Goal: Navigation & Orientation: Locate item on page

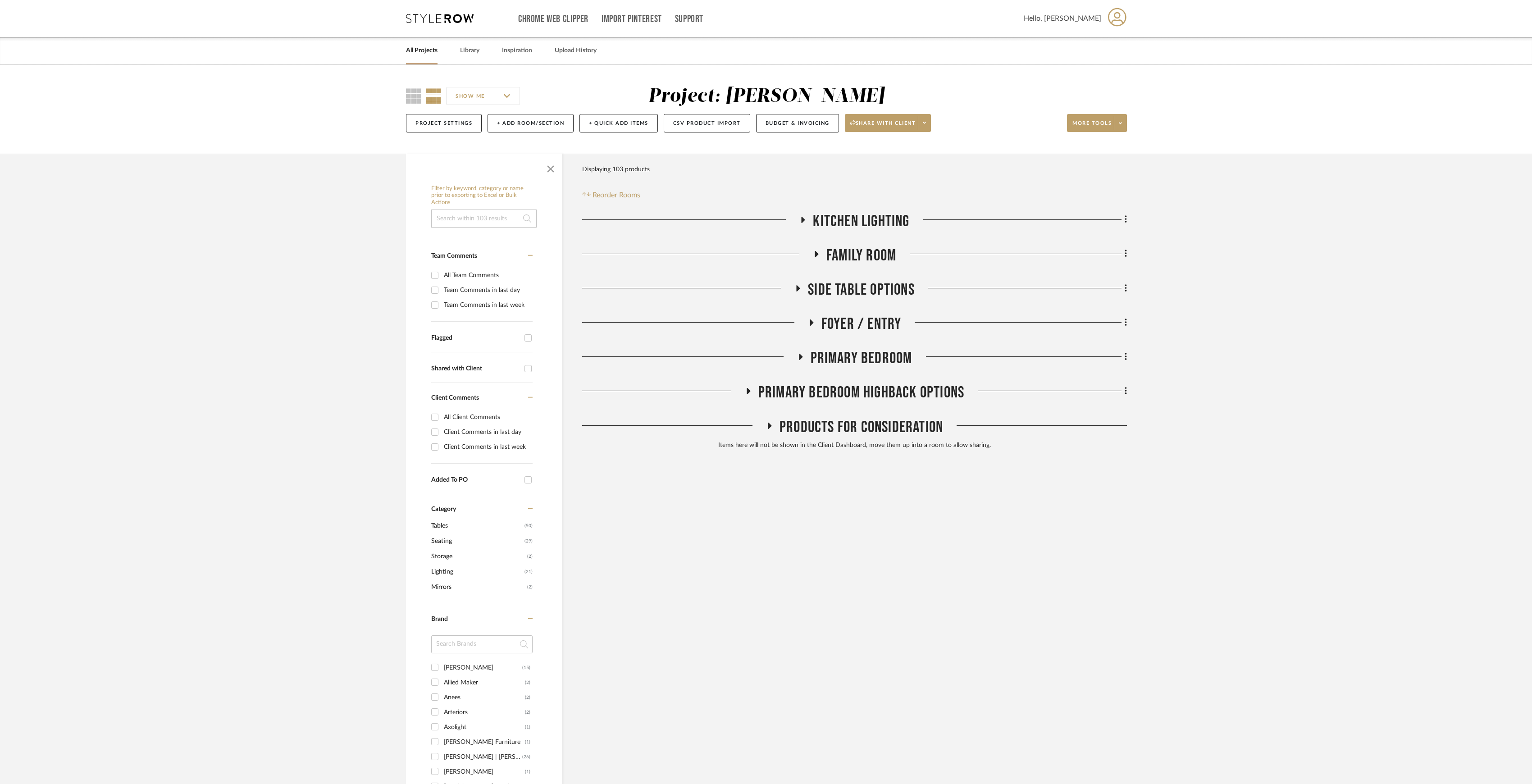
click at [833, 222] on span "Kitchen Lighting" at bounding box center [861, 222] width 97 height 19
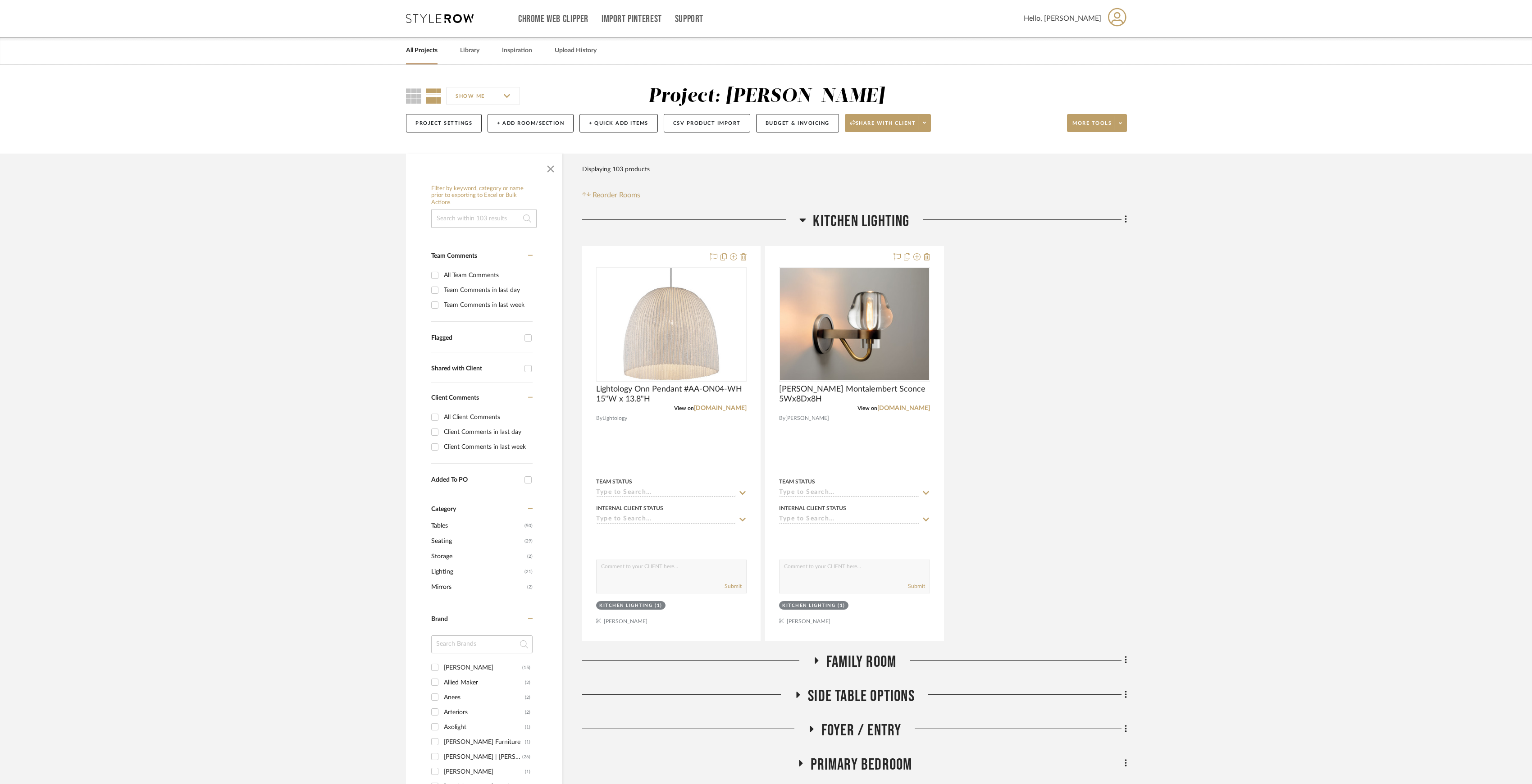
click at [837, 222] on span "Kitchen Lighting" at bounding box center [861, 222] width 97 height 19
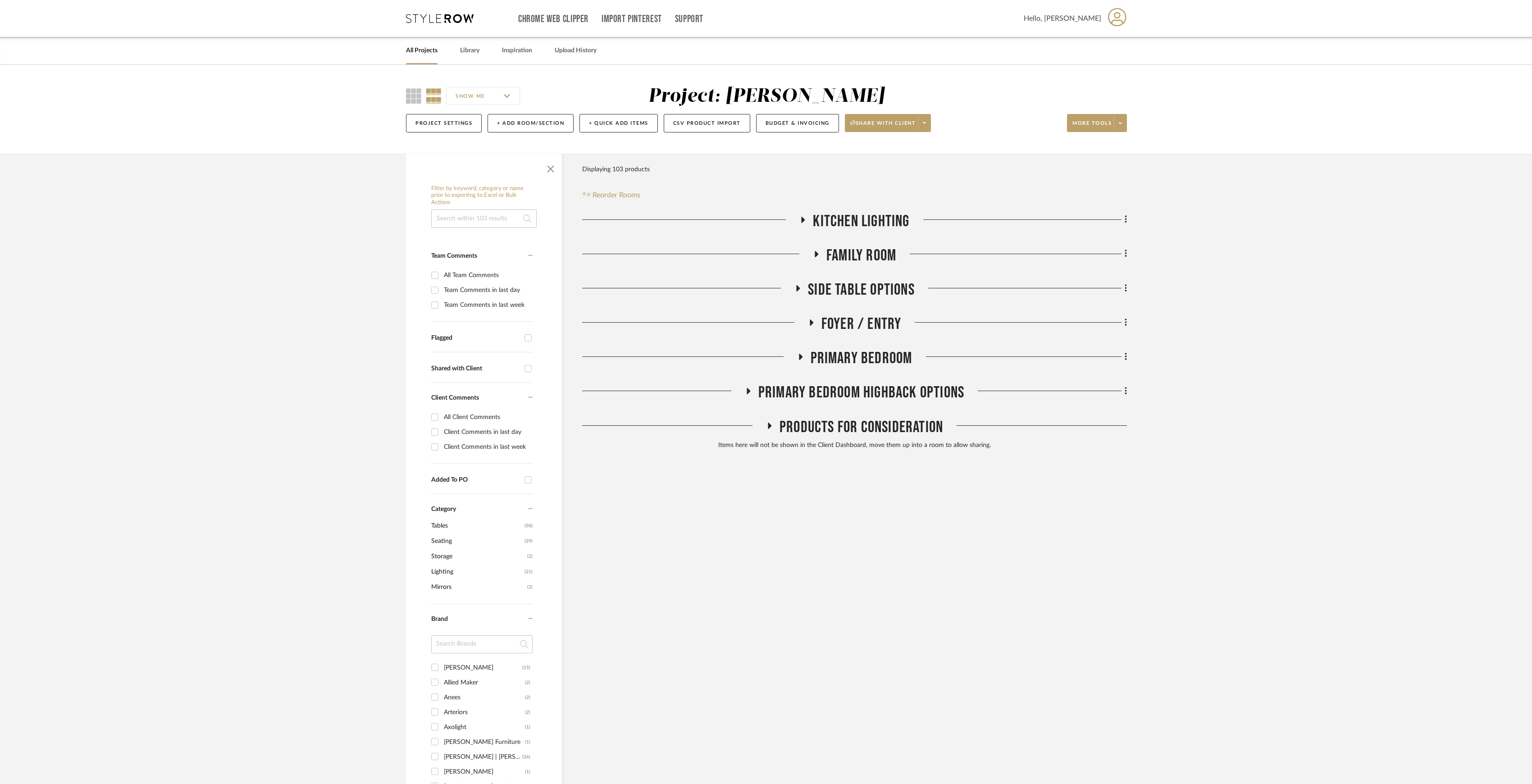
click at [848, 257] on span "Family Room" at bounding box center [861, 256] width 70 height 19
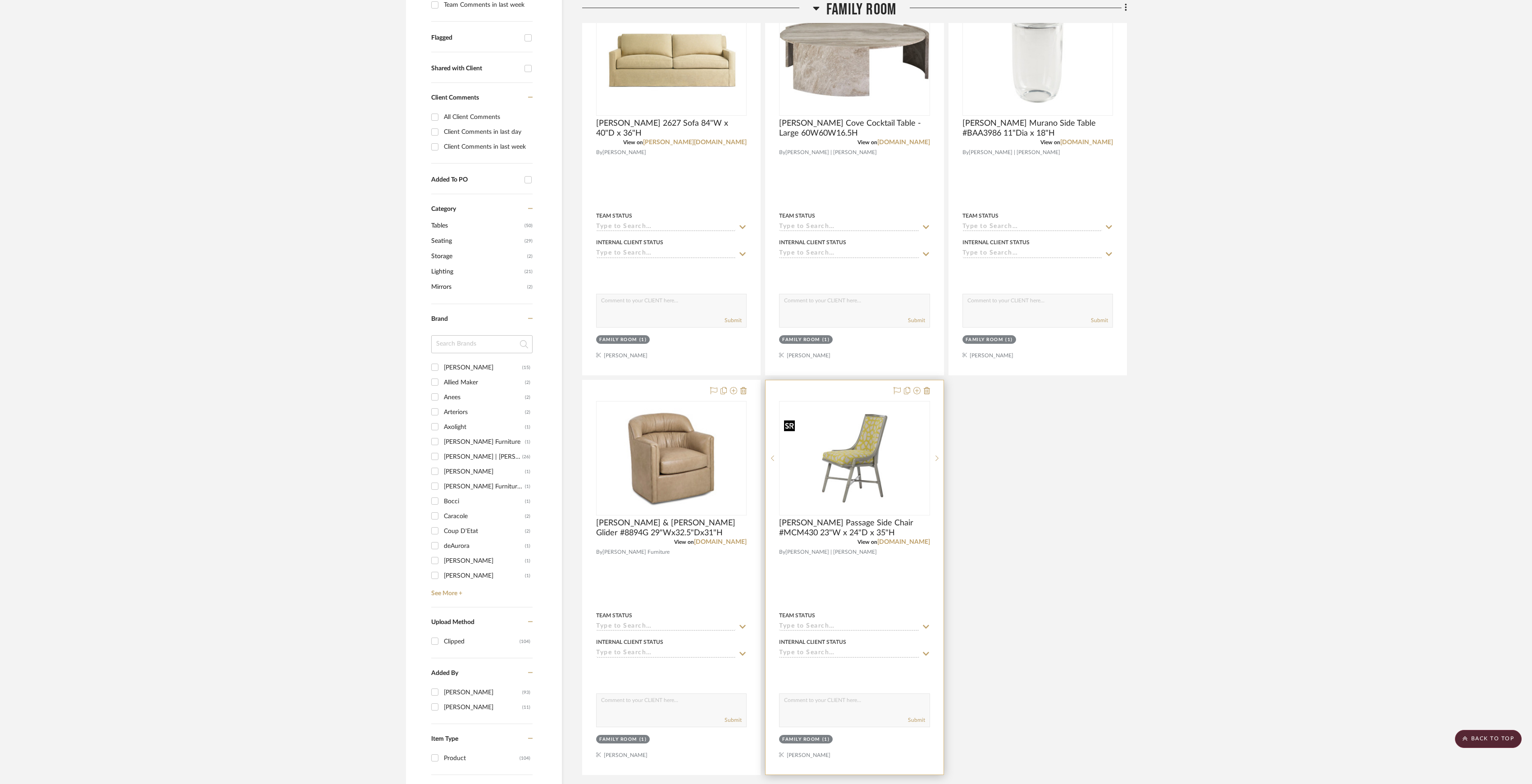
scroll to position [549, 0]
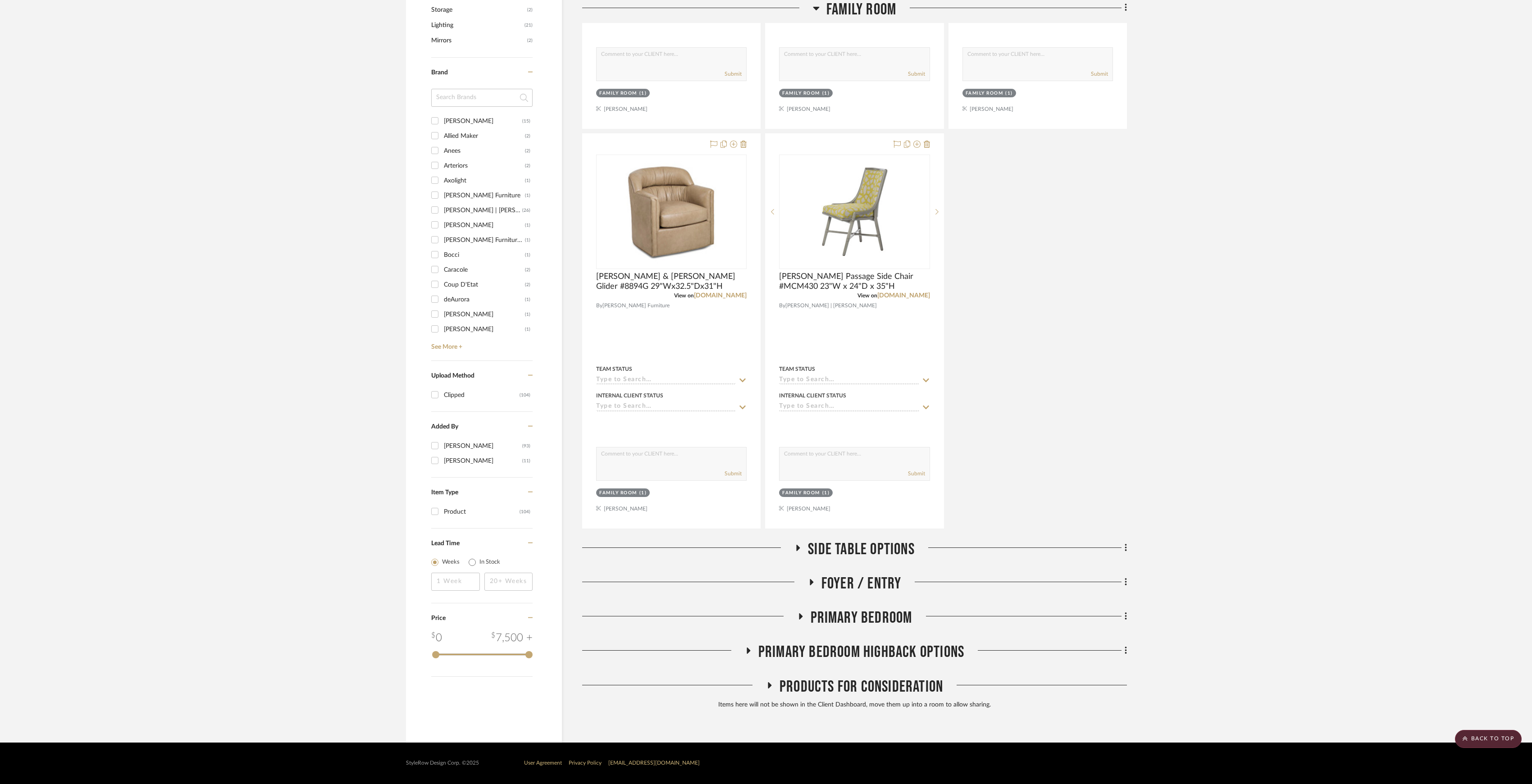
click at [850, 542] on span "Side Table Options" at bounding box center [861, 549] width 107 height 19
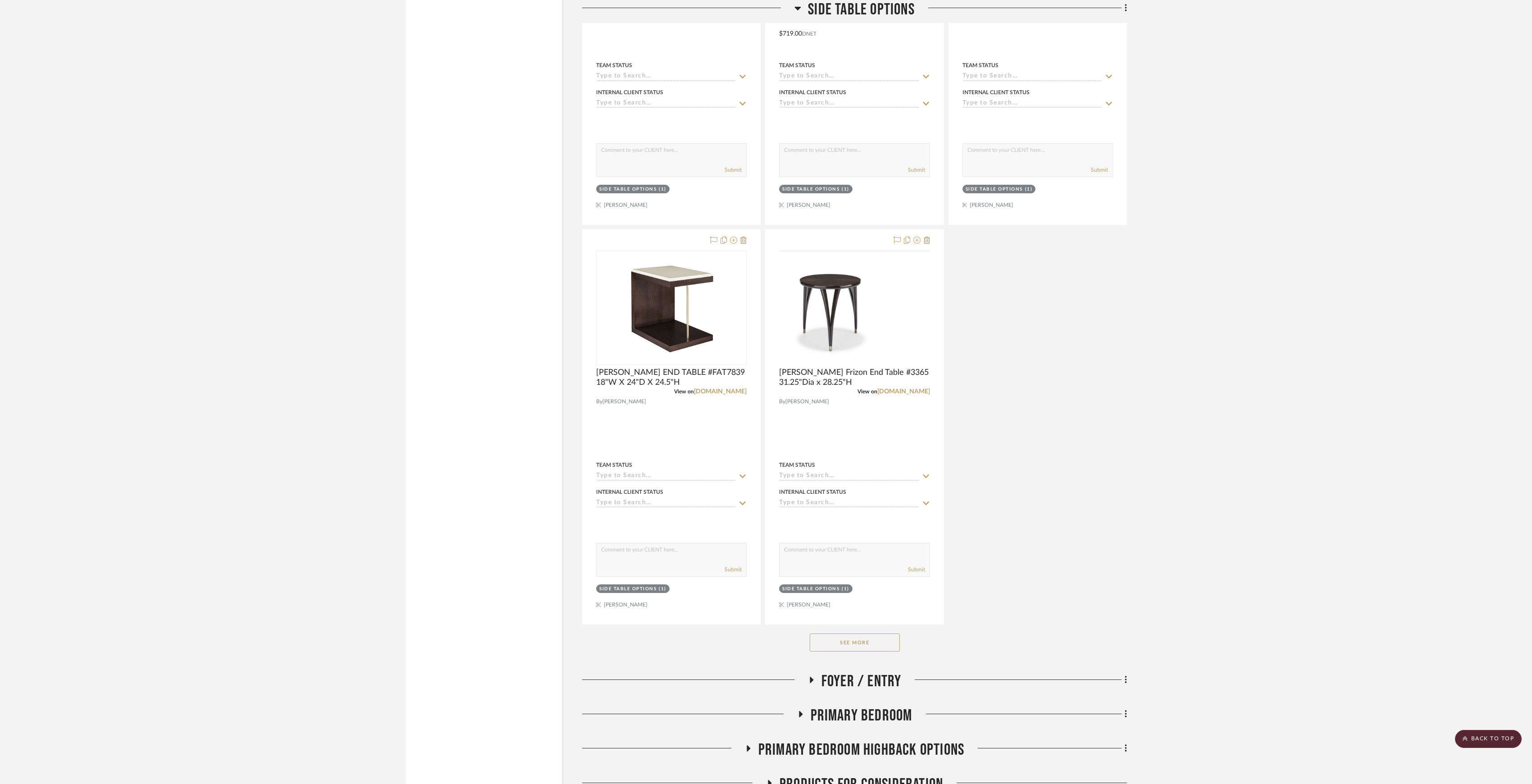
scroll to position [1793, 0]
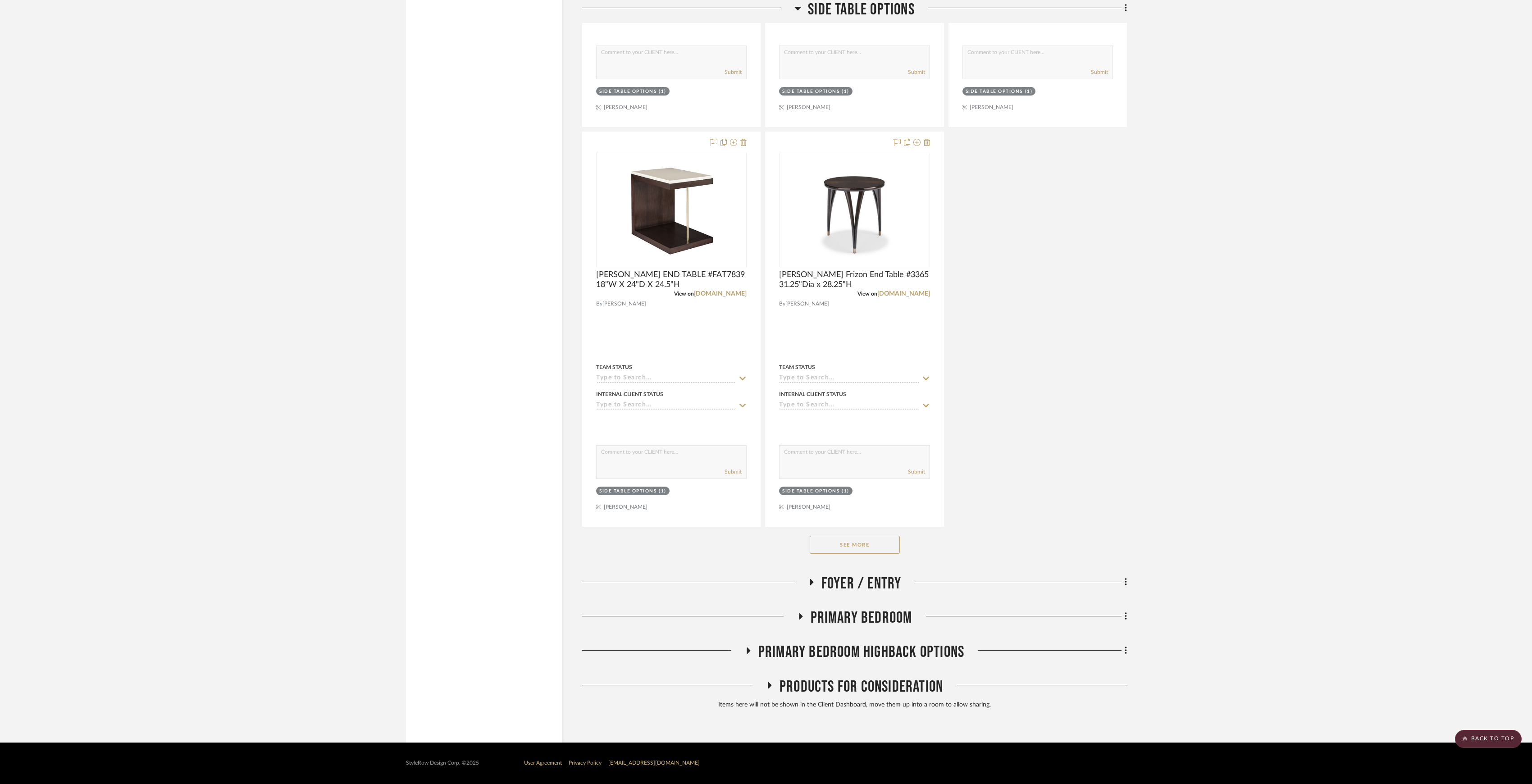
click at [867, 549] on button "See More" at bounding box center [854, 545] width 90 height 18
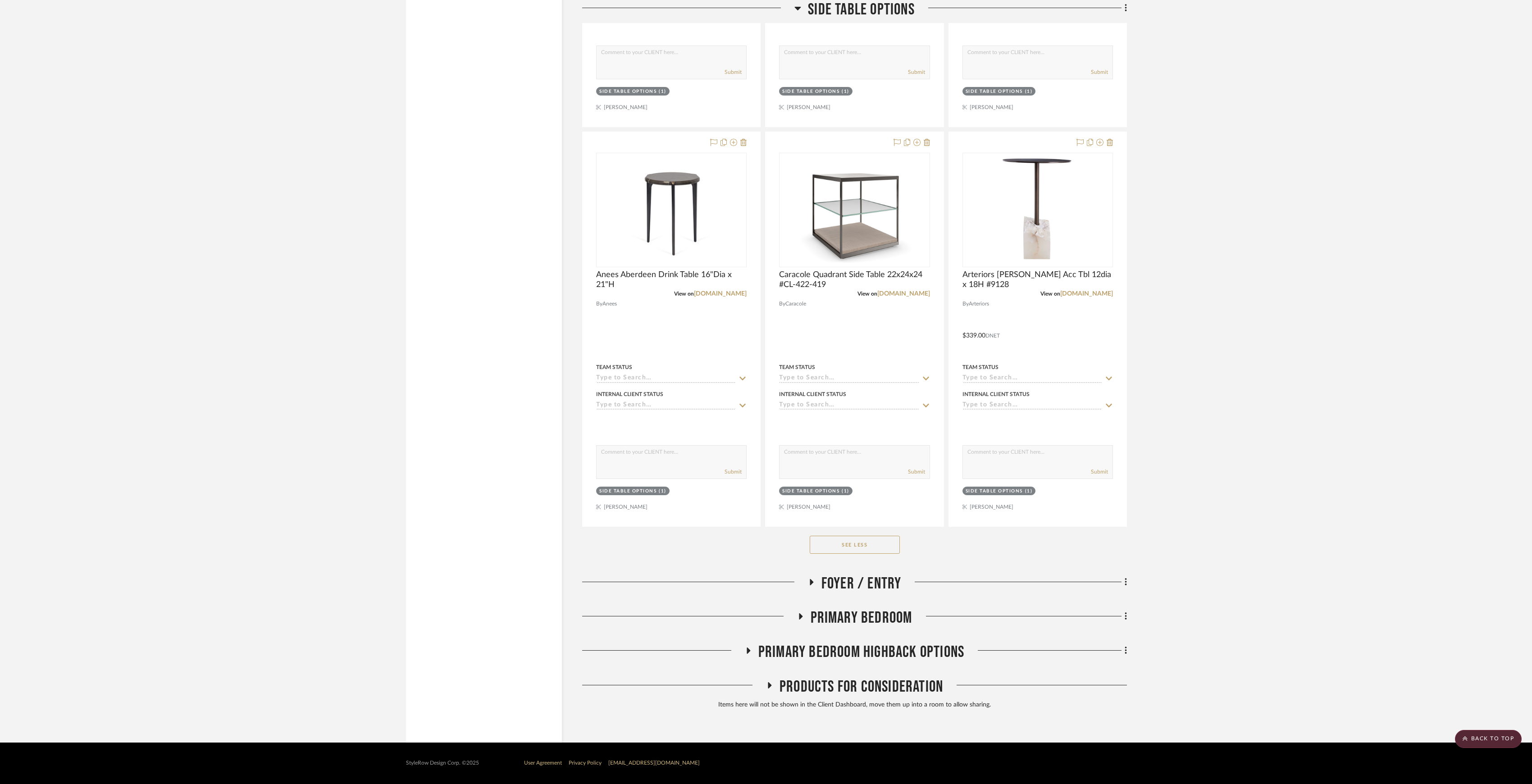
click at [867, 580] on span "Foyer / Entry" at bounding box center [861, 584] width 80 height 19
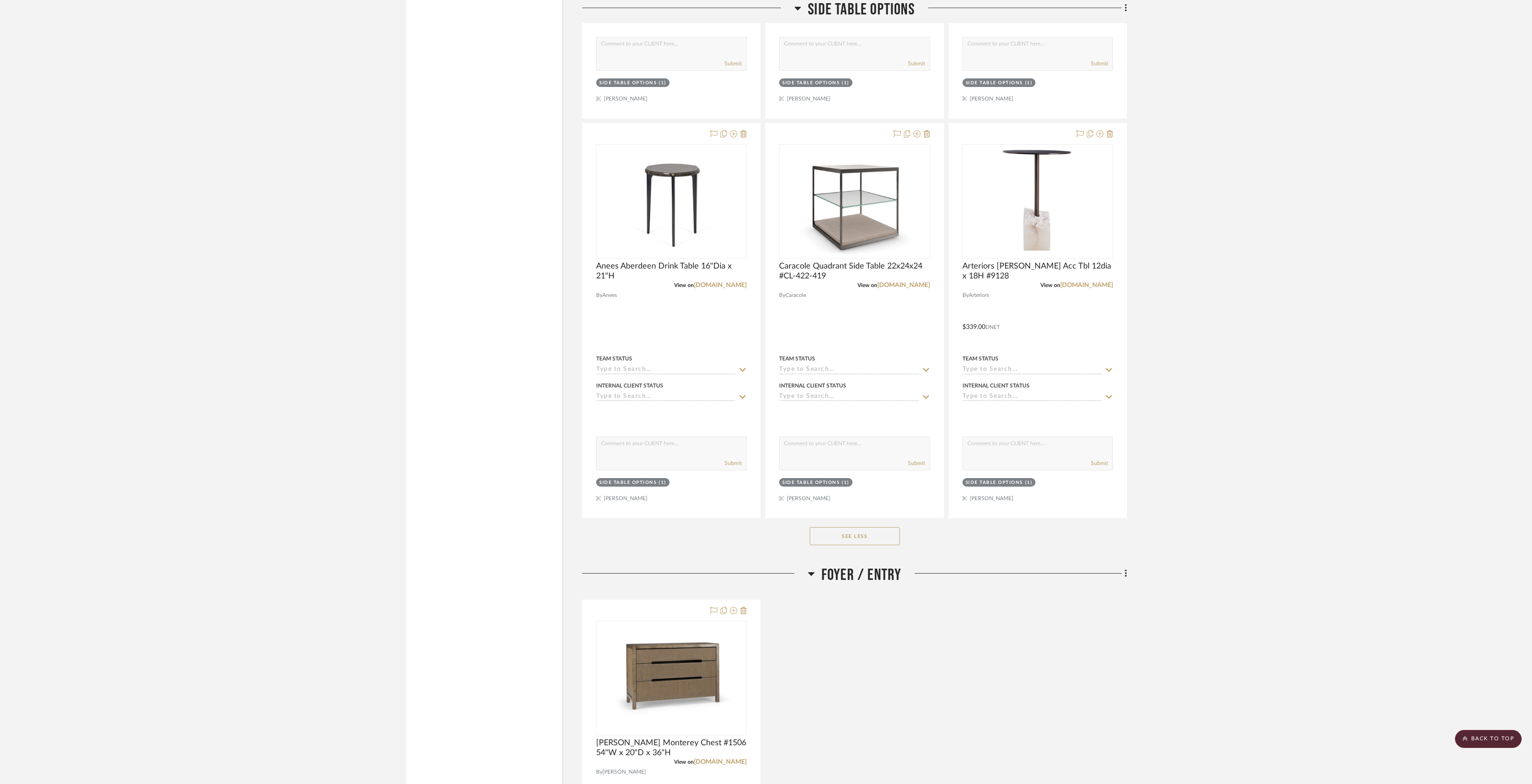
scroll to position [3402, 0]
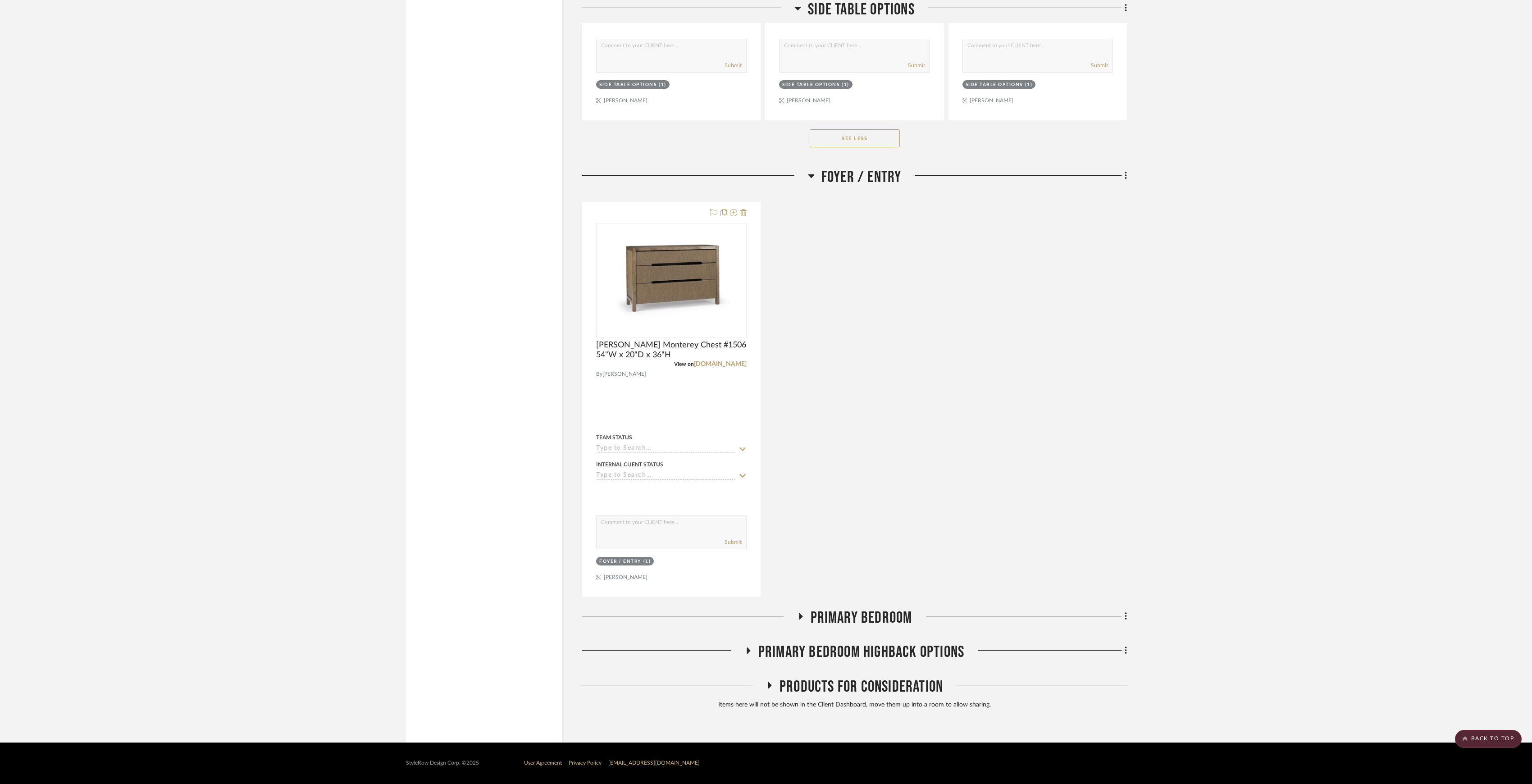
click at [877, 620] on span "Primary Bedroom" at bounding box center [861, 617] width 102 height 19
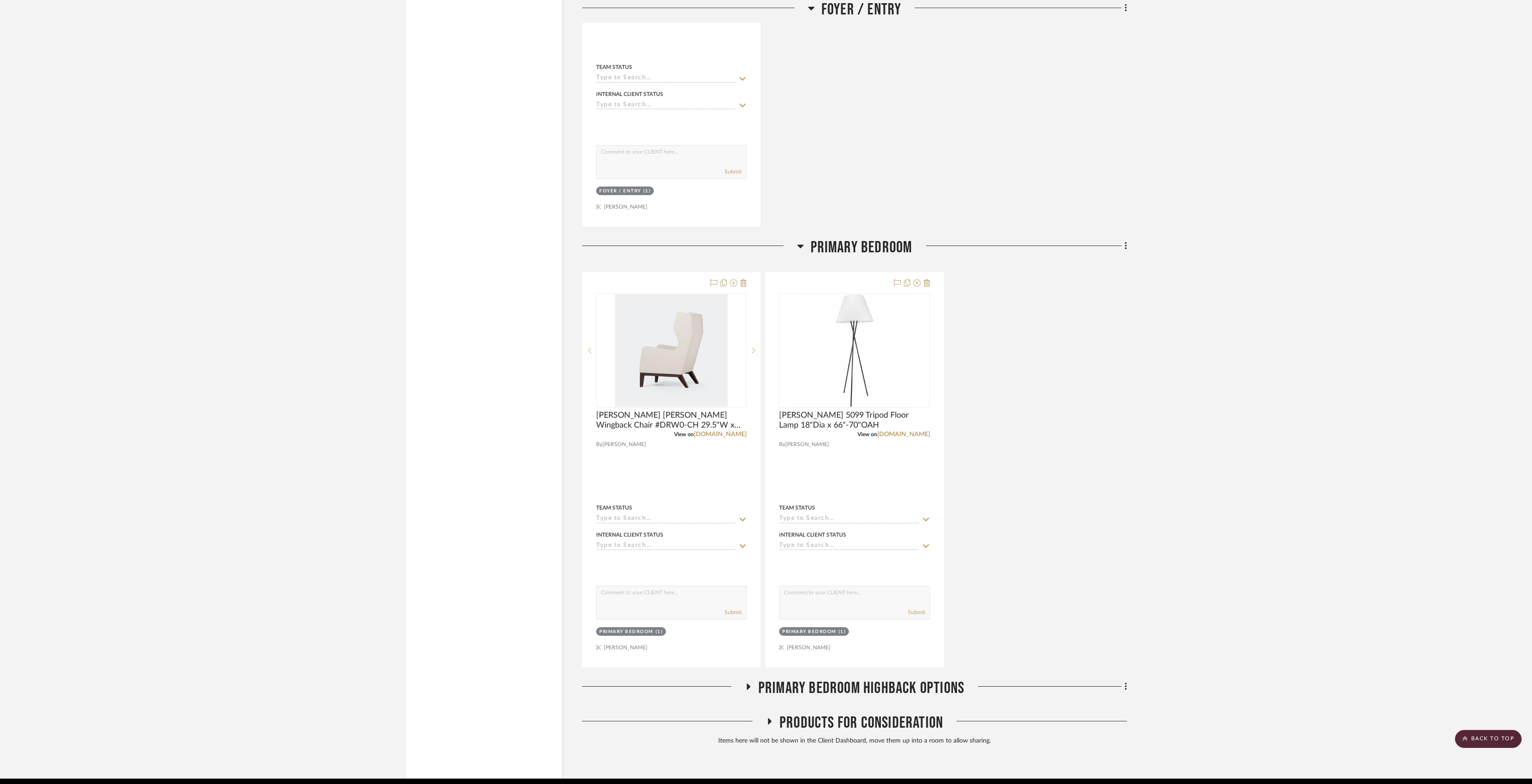
scroll to position [3810, 0]
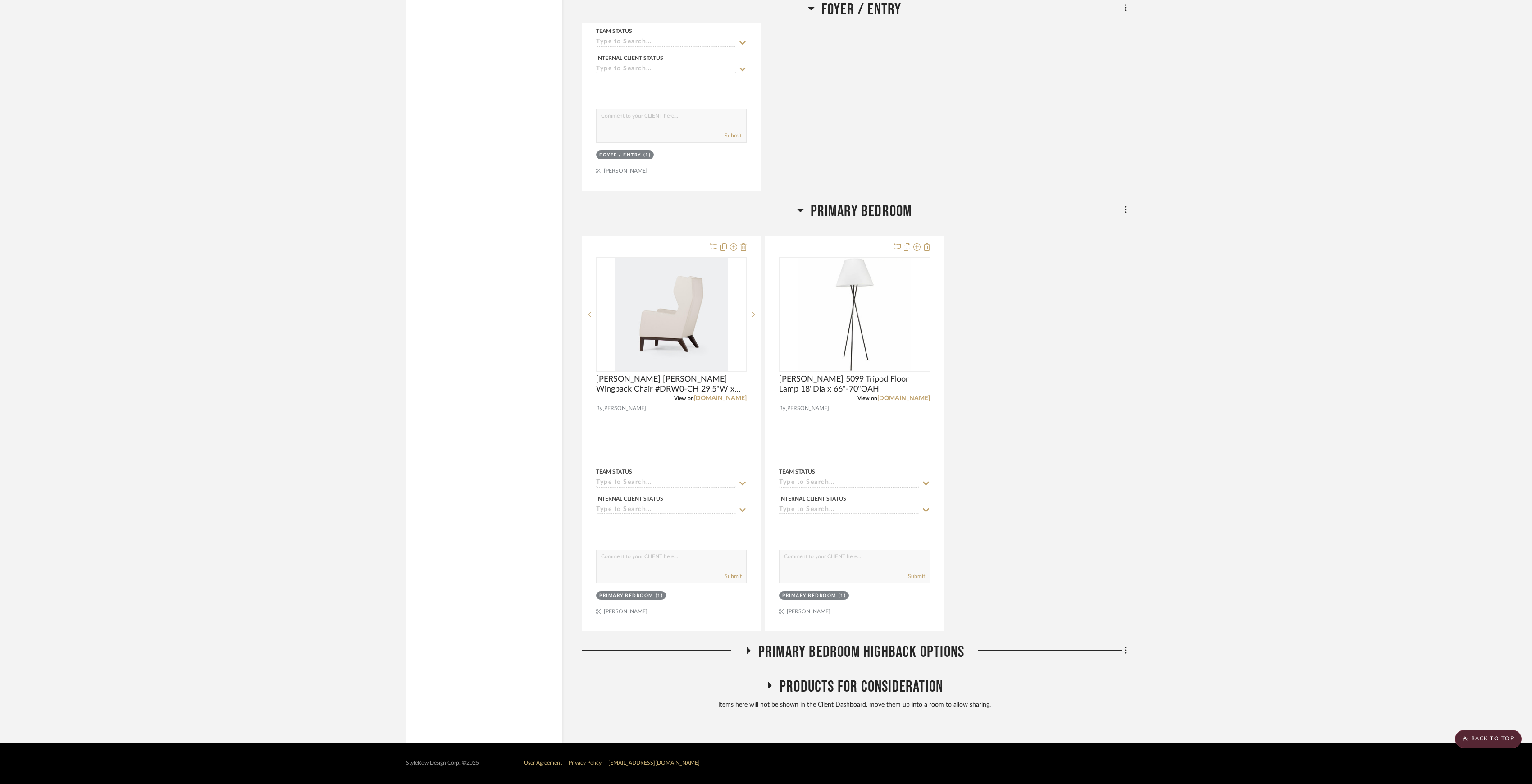
click at [858, 654] on span "Primary Bedroom Highback Options" at bounding box center [861, 652] width 206 height 19
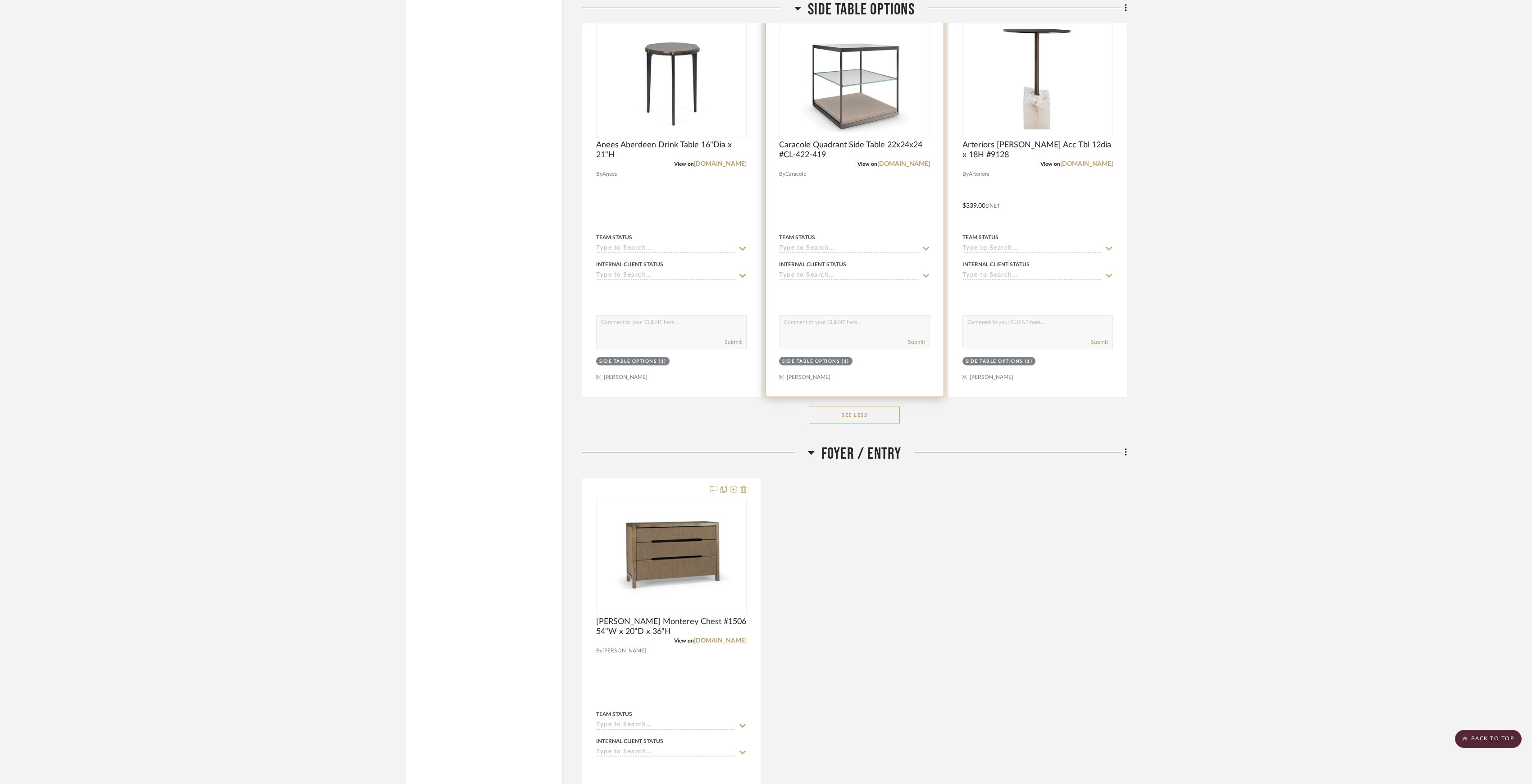
scroll to position [2756, 0]
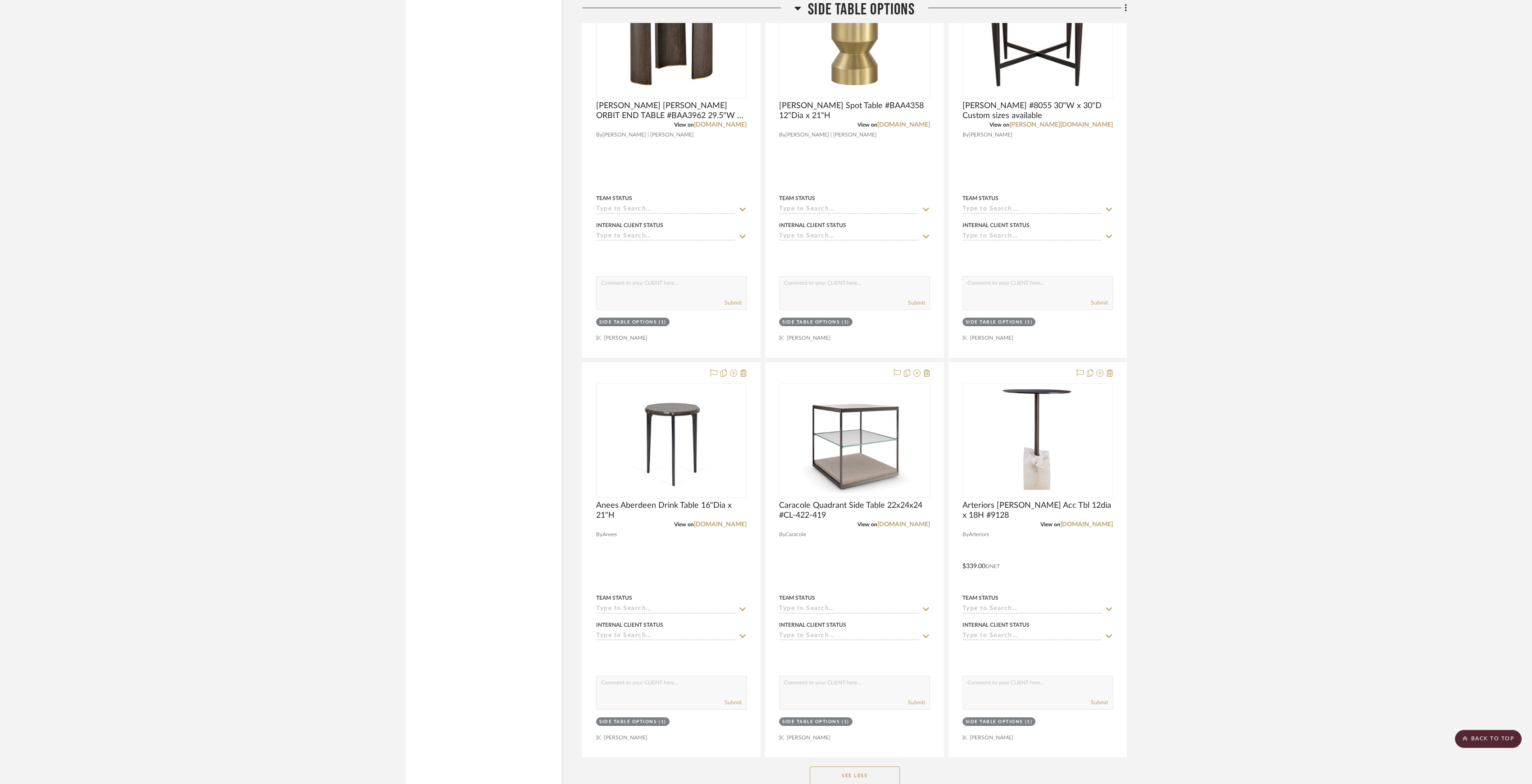
drag, startPoint x: 1343, startPoint y: 375, endPoint x: 1352, endPoint y: 371, distance: 9.8
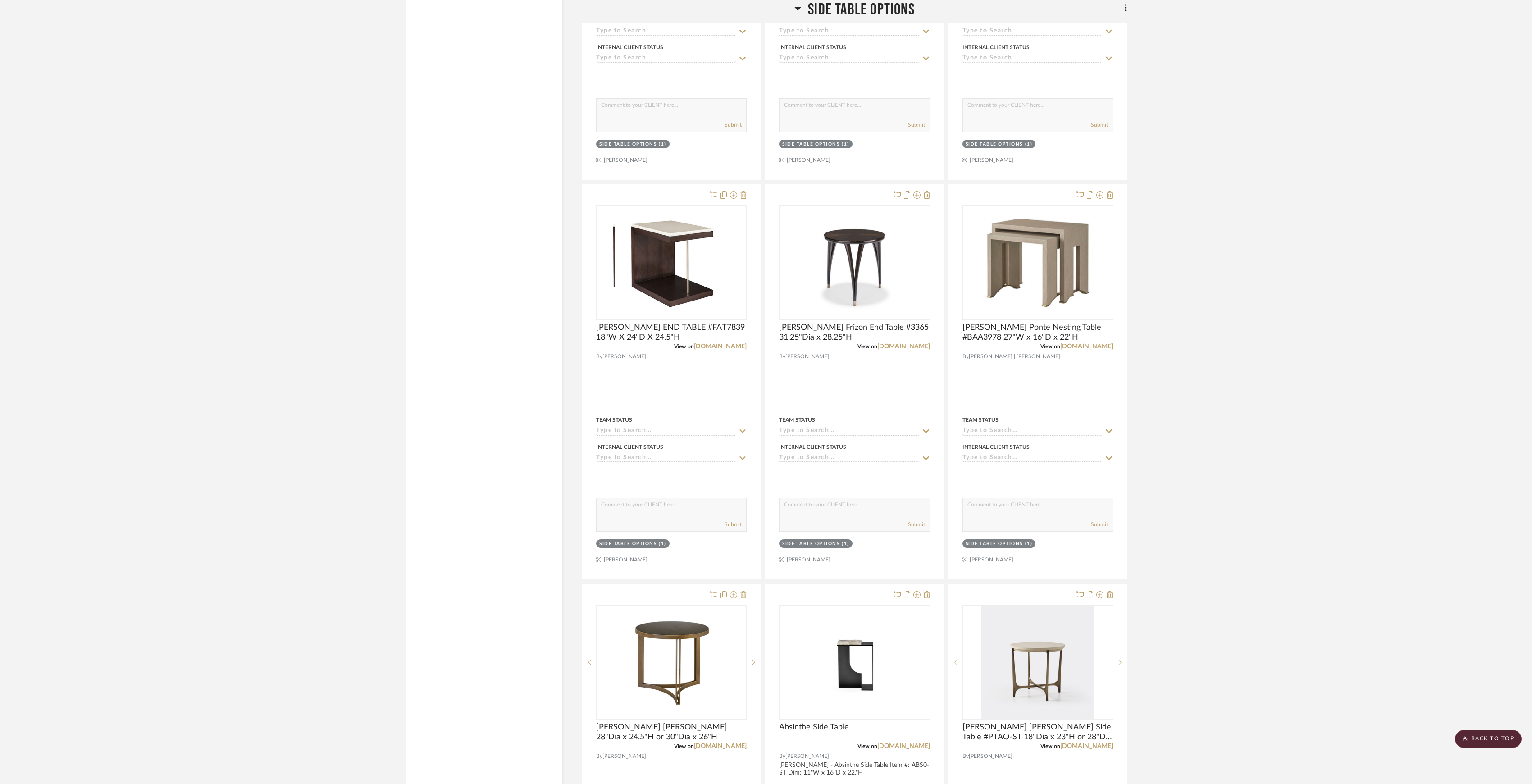
scroll to position [1254, 0]
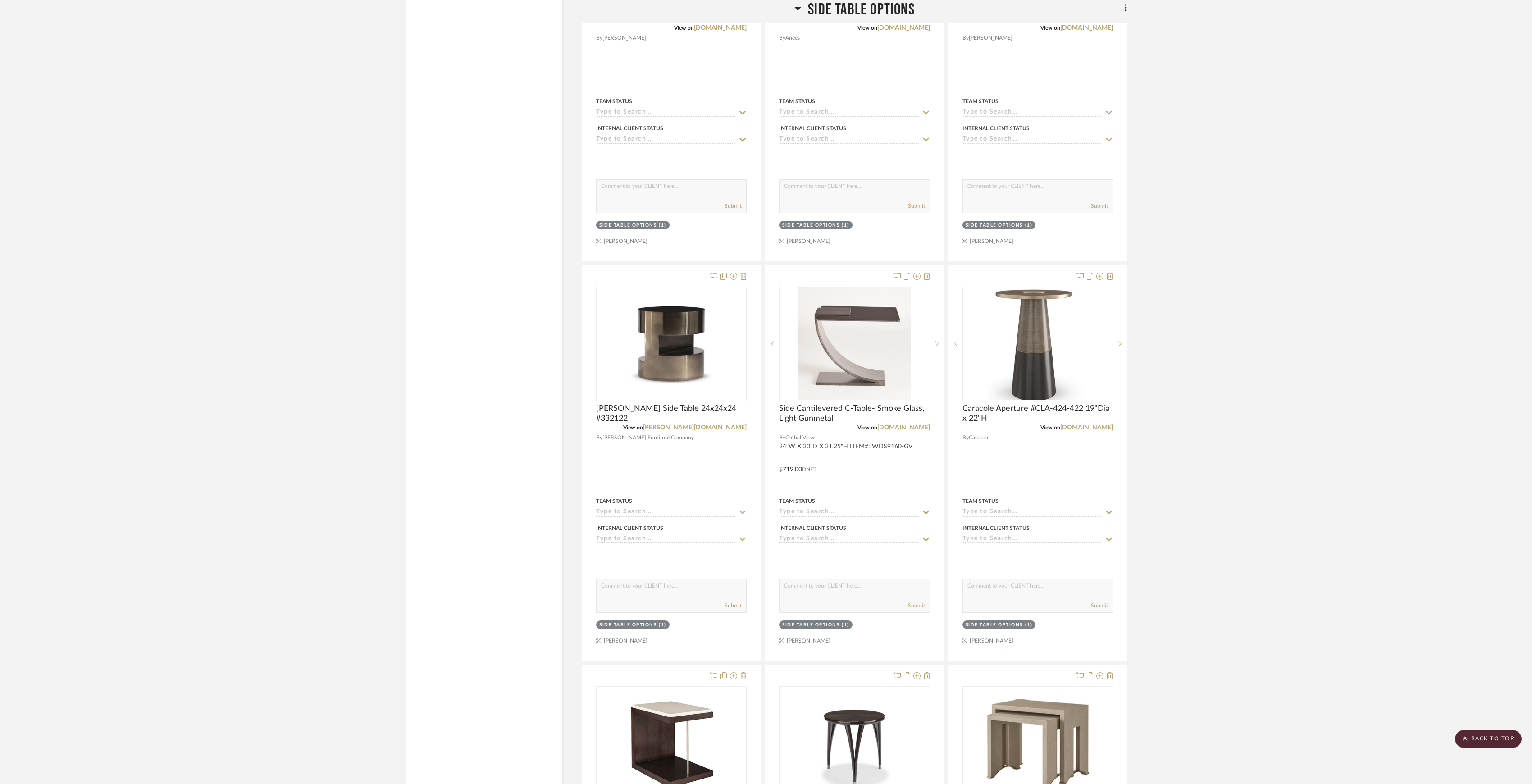
click at [842, 12] on span "Side Table Options" at bounding box center [861, 10] width 107 height 19
